Goal: Register for event/course

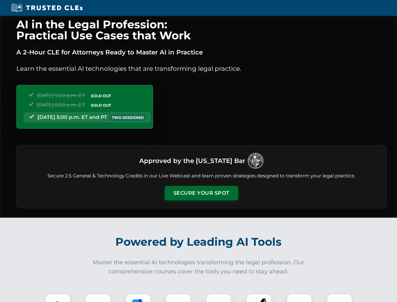
click at [201, 193] on button "Secure Your Spot" at bounding box center [202, 193] width 74 height 14
click at [58, 298] on img at bounding box center [58, 306] width 18 height 18
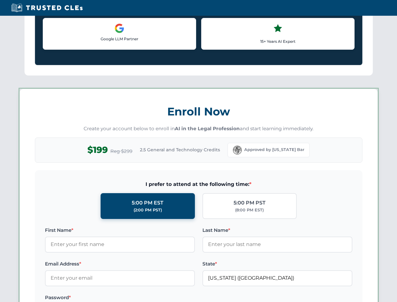
click at [138, 298] on label "Password *" at bounding box center [120, 298] width 150 height 8
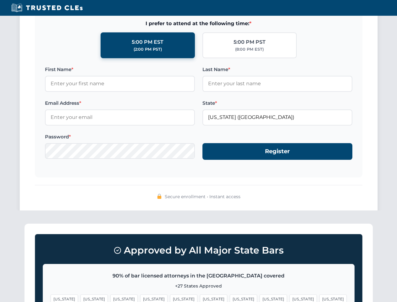
click at [290, 298] on span "[US_STATE]" at bounding box center [303, 298] width 27 height 9
